Goal: Obtain resource: Download file/media

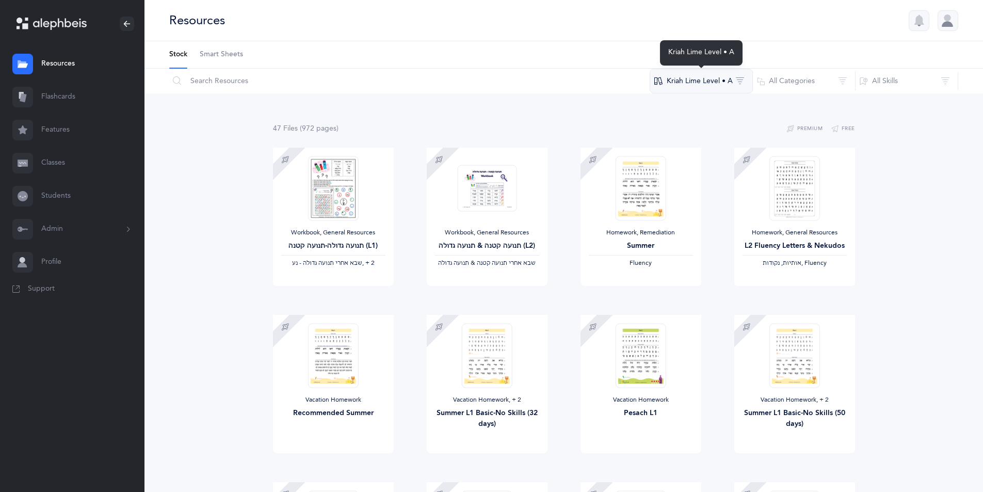
click at [739, 81] on button "Kriah Lime Level • A" at bounding box center [701, 81] width 103 height 25
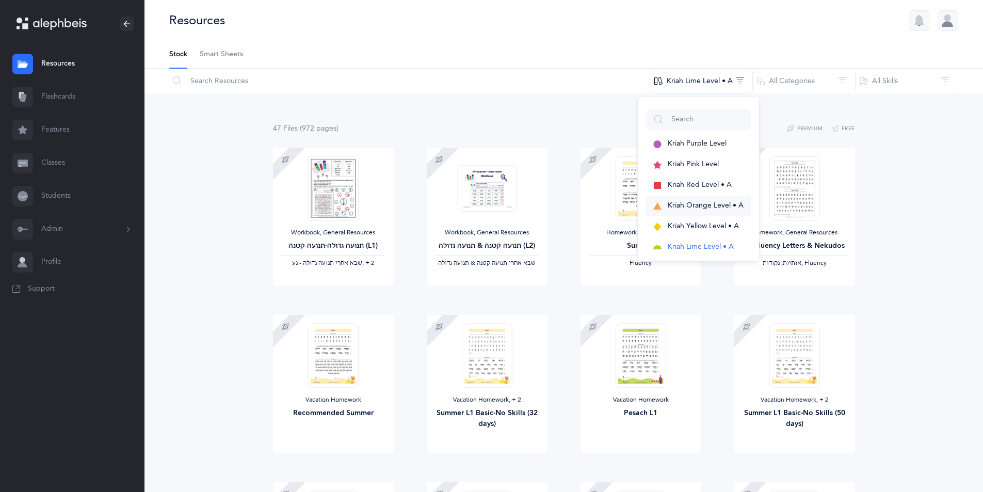
click at [702, 205] on span "Kriah Orange Level • A" at bounding box center [706, 205] width 76 height 8
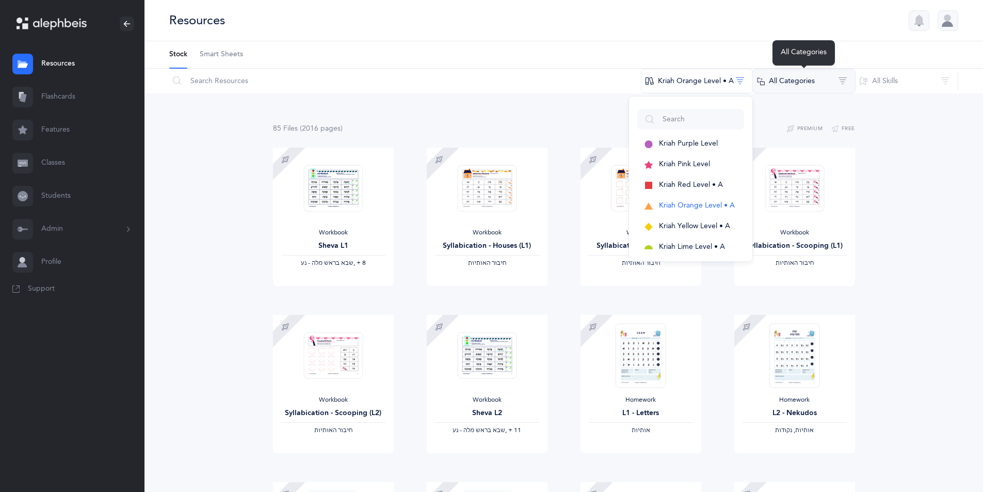
click at [846, 82] on button "All Categories" at bounding box center [804, 81] width 103 height 25
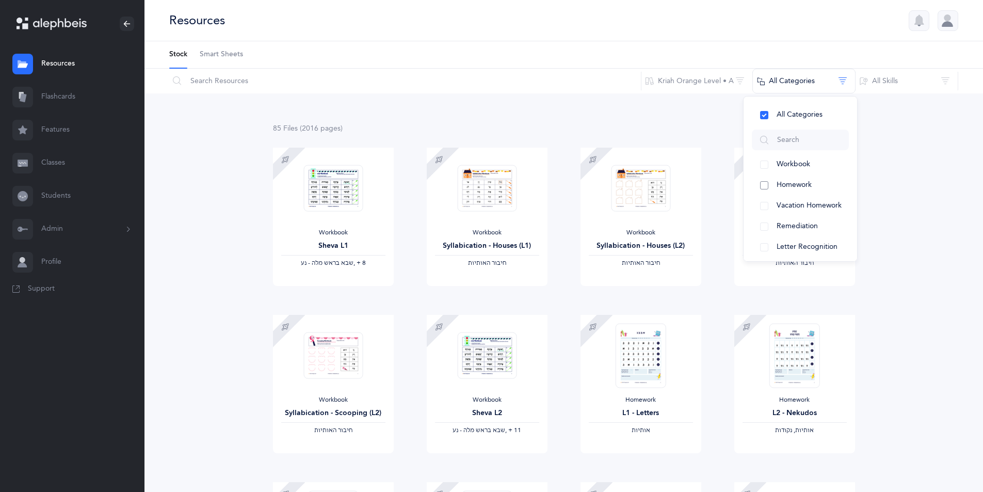
click at [765, 186] on button "Homework" at bounding box center [800, 185] width 97 height 21
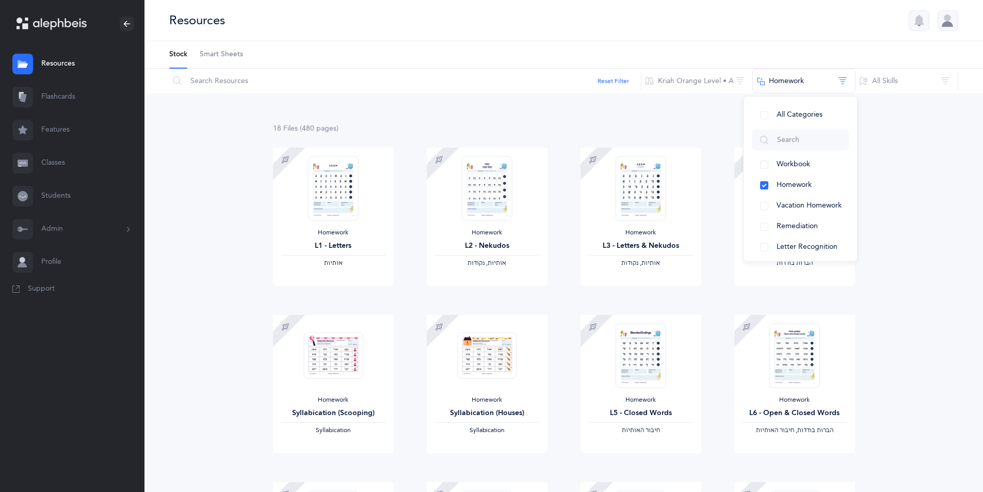
click at [347, 270] on div "Homework L1 - Letters ‫אותיות‬" at bounding box center [333, 217] width 121 height 138
click at [313, 295] on span "Download" at bounding box center [302, 296] width 41 height 9
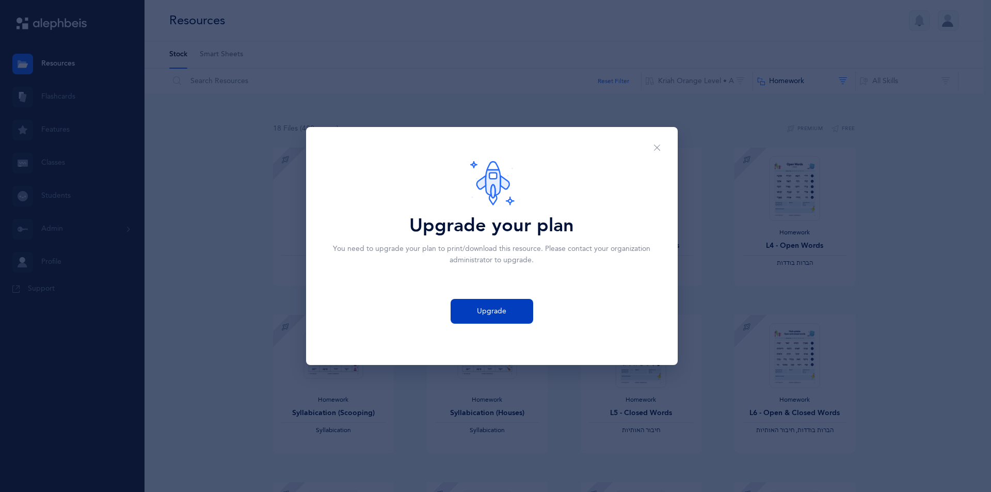
click at [493, 314] on span "Upgrade" at bounding box center [491, 311] width 29 height 11
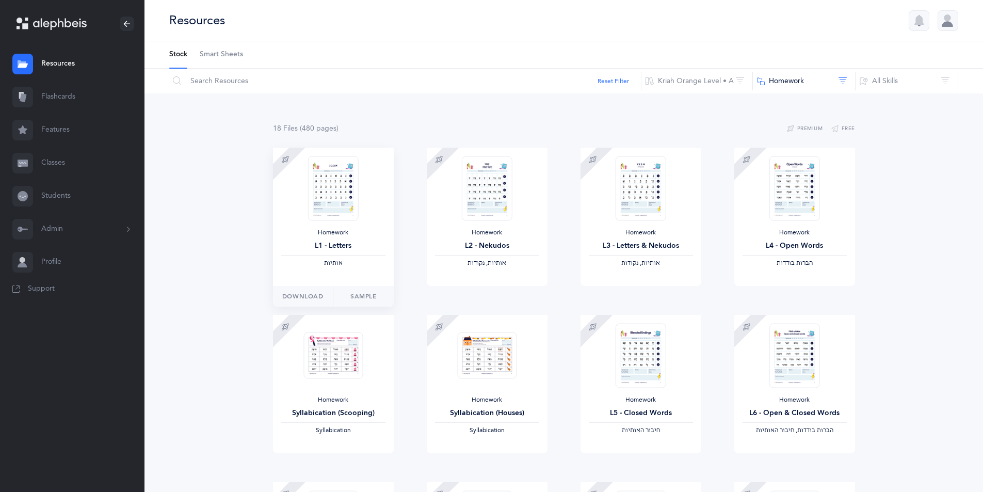
click at [355, 227] on div "Homework L1 - Letters ‫אותיות‬" at bounding box center [333, 217] width 121 height 138
click at [361, 291] on link "Sample" at bounding box center [363, 296] width 61 height 21
click at [336, 272] on div "Homework L1 - Letters ‫אותיות‬" at bounding box center [333, 217] width 121 height 138
click at [358, 299] on link "Sample" at bounding box center [363, 296] width 61 height 21
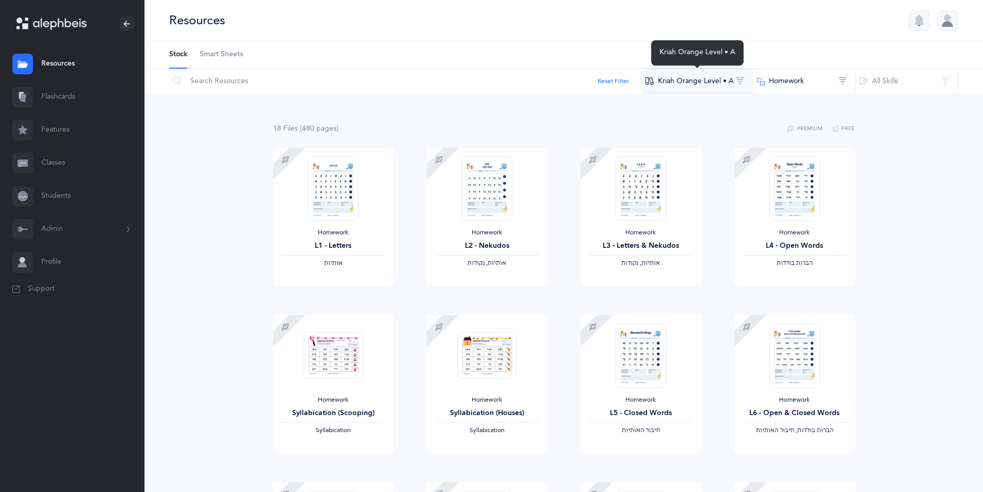
click at [742, 82] on button "Kriah Orange Level • A" at bounding box center [697, 81] width 112 height 25
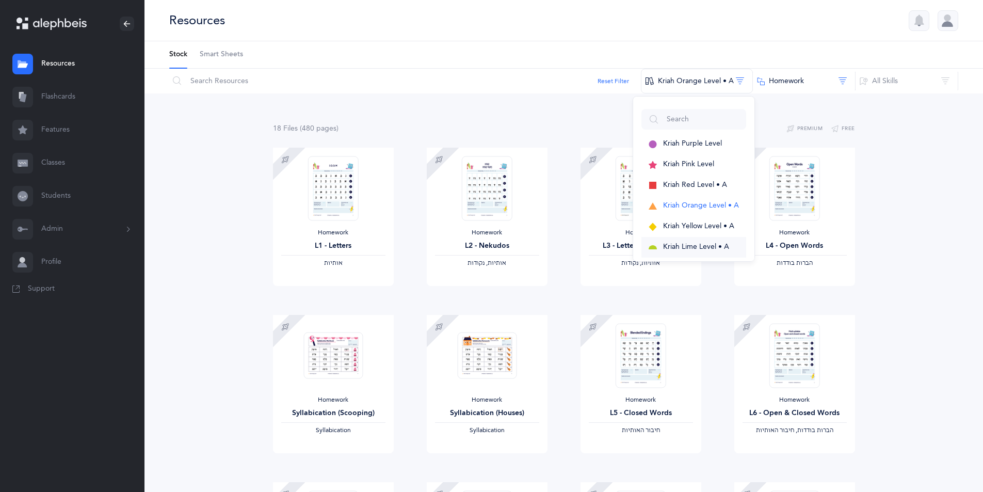
click at [693, 246] on span "Kriah Lime Level • A" at bounding box center [696, 247] width 66 height 8
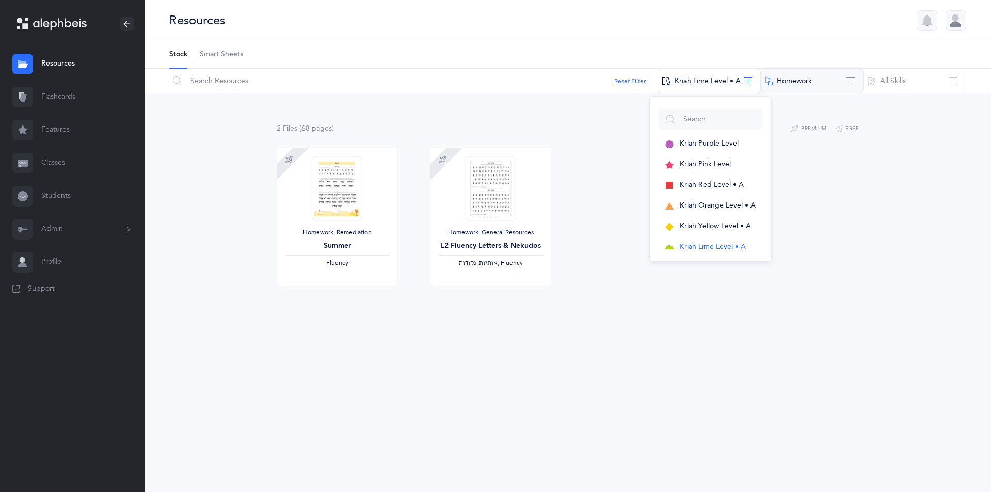
click at [852, 80] on button "Homework" at bounding box center [811, 81] width 103 height 25
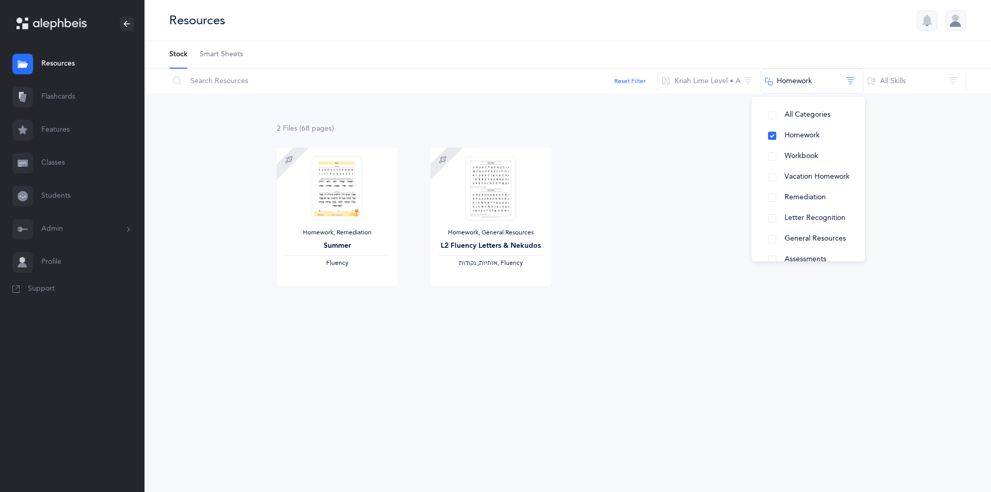
click at [928, 154] on div "2 File s (68 page s ) Premium Free Homework, Remediation Summer Fluency Downloa…" at bounding box center [568, 224] width 847 height 263
click at [483, 265] on span "‫אותיות, נקודות‬" at bounding box center [478, 262] width 39 height 7
click at [521, 297] on link "Sample" at bounding box center [521, 296] width 61 height 21
